Goal: Task Accomplishment & Management: Manage account settings

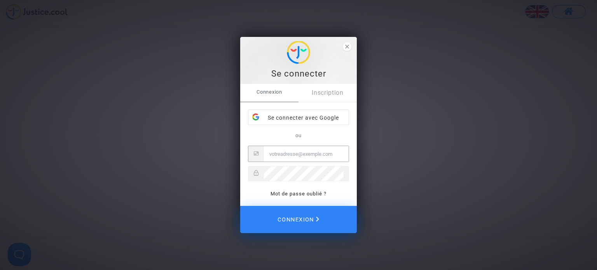
type input "neda.dobreva@skyrefund.com"
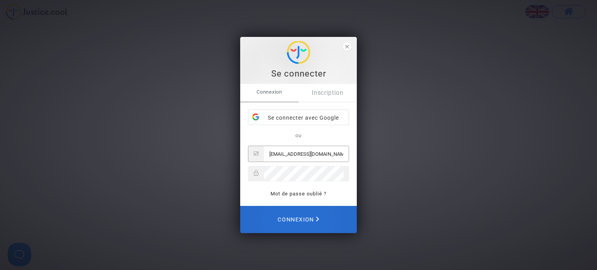
click at [308, 220] on span "Connexion" at bounding box center [299, 219] width 42 height 17
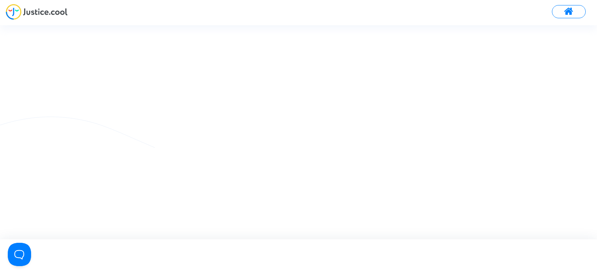
click at [572, 14] on span at bounding box center [569, 12] width 10 height 10
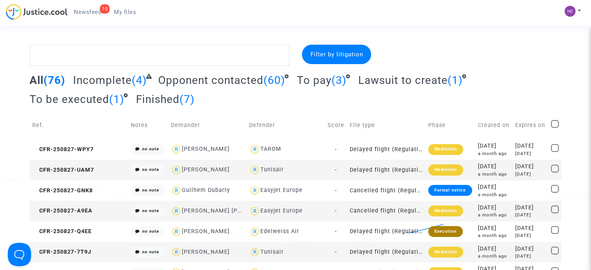
click at [67, 99] on span "To be executed" at bounding box center [70, 99] width 80 height 13
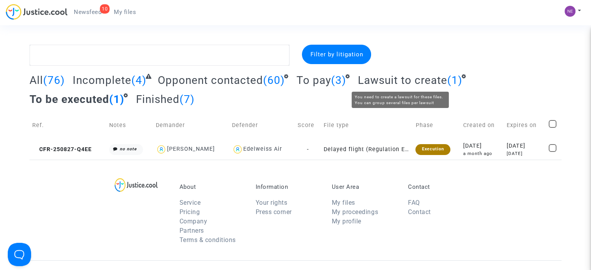
click at [383, 82] on span "Lawsuit to create" at bounding box center [402, 80] width 89 height 13
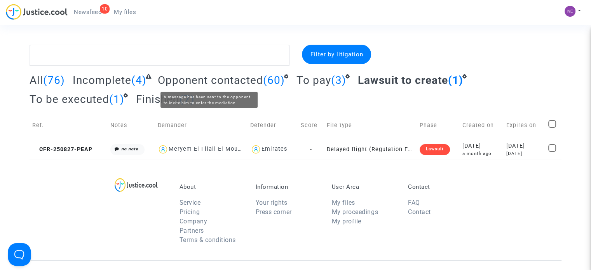
click at [236, 80] on span "Opponent contacted" at bounding box center [210, 80] width 105 height 13
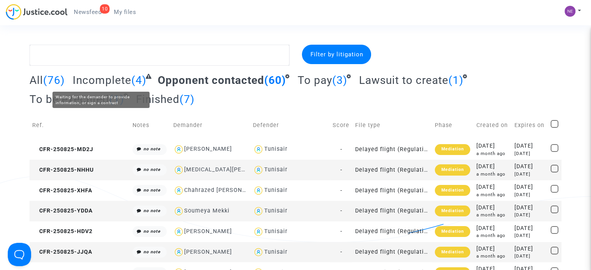
click at [119, 80] on span "Incomplete" at bounding box center [102, 80] width 59 height 13
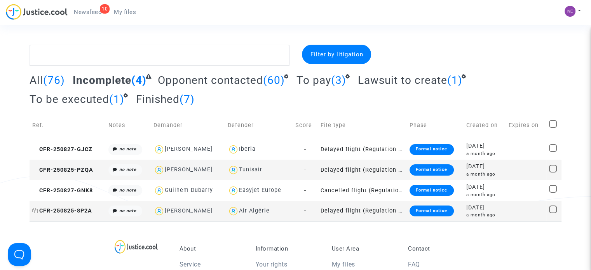
click at [84, 211] on span "CFR-250825-8P2A" at bounding box center [62, 211] width 60 height 7
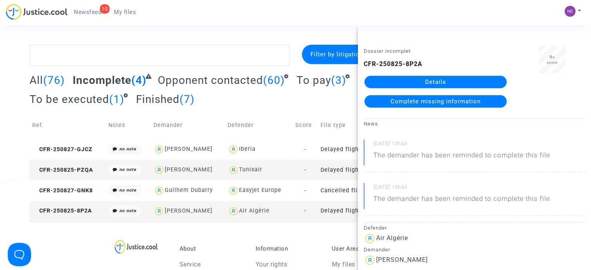
drag, startPoint x: 312, startPoint y: 169, endPoint x: 315, endPoint y: 177, distance: 8.5
click at [315, 177] on td "-" at bounding box center [305, 170] width 25 height 21
click at [312, 142] on td "-" at bounding box center [305, 149] width 25 height 21
click at [75, 212] on span "CFR-250825-8P2A" at bounding box center [62, 211] width 60 height 7
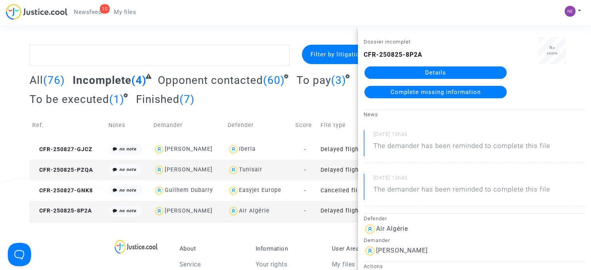
scroll to position [9, 0]
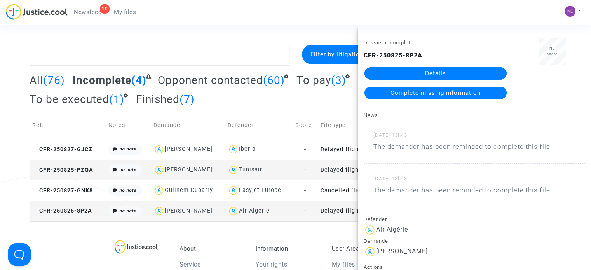
drag, startPoint x: 427, startPoint y: 54, endPoint x: 387, endPoint y: 59, distance: 40.0
click at [361, 55] on div "Dossier incomplet CFR-250825-8P2A Details Complete missing information" at bounding box center [436, 72] width 156 height 68
copy b "CFR-250825-8P2A"
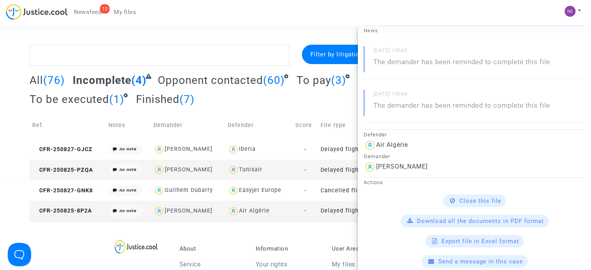
scroll to position [125, 0]
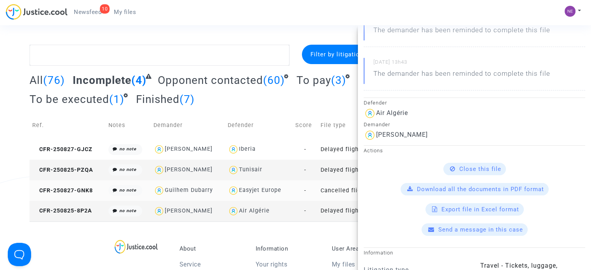
click at [185, 193] on div "Guilhem Dubarry" at bounding box center [189, 190] width 48 height 7
type textarea "@"Guilhem Dubarry" @"Pitcher Avocat""
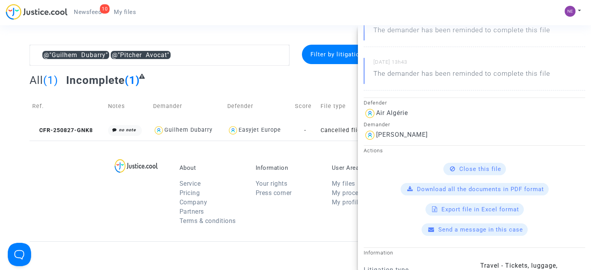
click at [311, 157] on div "About Service Pricing Company Partners Terms & conditions Information Your righ…" at bounding box center [296, 191] width 532 height 101
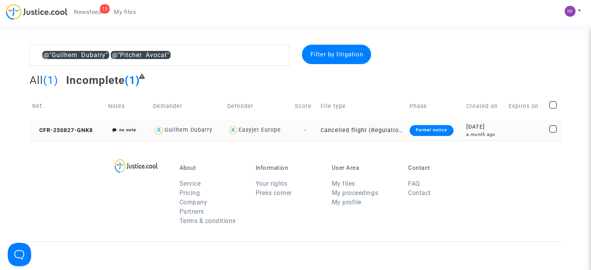
click at [311, 140] on td "-" at bounding box center [304, 130] width 25 height 21
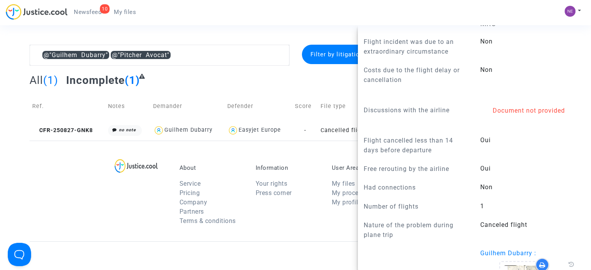
scroll to position [562, 0]
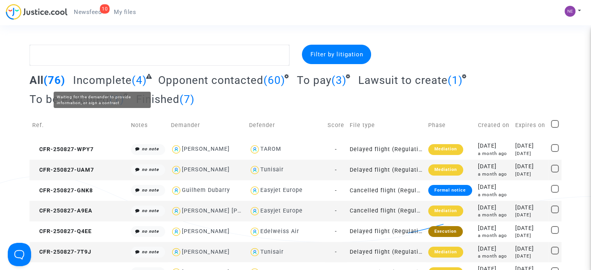
click at [112, 77] on span "Incomplete" at bounding box center [102, 80] width 59 height 13
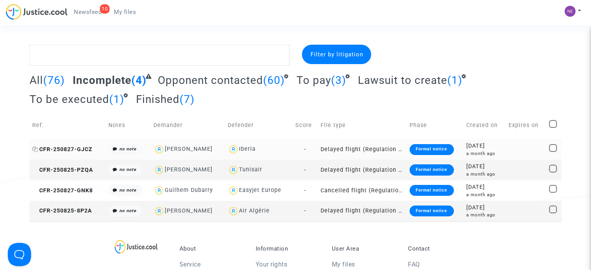
click at [77, 150] on span "CFR-250827-GJCZ" at bounding box center [62, 149] width 60 height 7
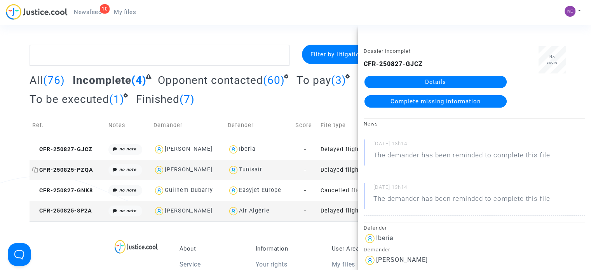
click at [79, 173] on span "CFR-250825-PZQA" at bounding box center [62, 170] width 61 height 7
drag, startPoint x: 380, startPoint y: 66, endPoint x: 405, endPoint y: 62, distance: 25.3
click at [434, 65] on div "CFR-250825-PZQA Details Complete missing information" at bounding box center [436, 83] width 144 height 48
copy b "250825-PZQA"
click at [87, 210] on span "CFR-250825-8P2A" at bounding box center [62, 211] width 60 height 7
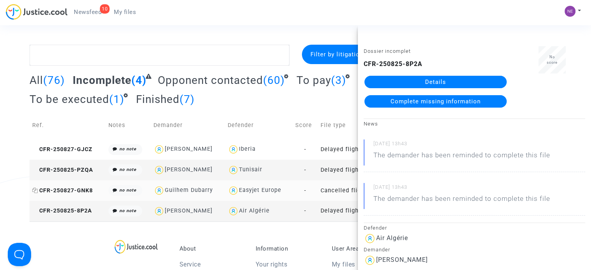
click at [78, 188] on span "CFR-250827-GNK8" at bounding box center [62, 190] width 61 height 7
drag, startPoint x: 428, startPoint y: 65, endPoint x: 363, endPoint y: 64, distance: 65.0
click at [362, 64] on div "Dossier incomplet CFR-250827-GNK8 Details Complete missing information" at bounding box center [436, 80] width 156 height 68
copy b "CFR-250827-GNK8"
click at [573, 14] on img at bounding box center [570, 11] width 11 height 11
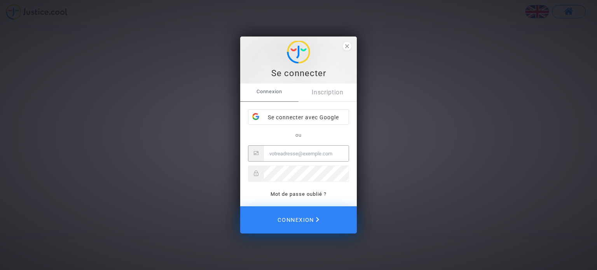
type input "neda.dobreva@skyrefund.com"
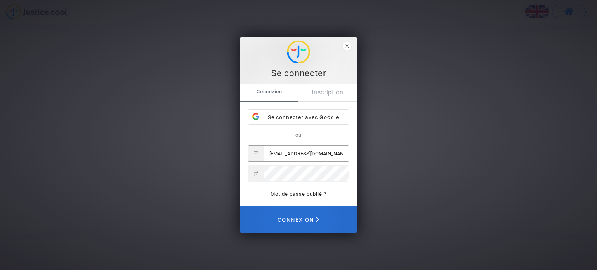
click at [313, 220] on span "Connexion" at bounding box center [299, 220] width 42 height 17
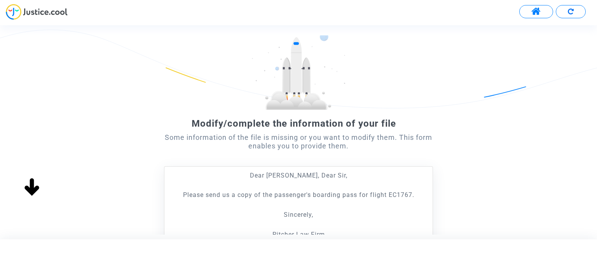
scroll to position [117, 0]
